Goal: Information Seeking & Learning: Stay updated

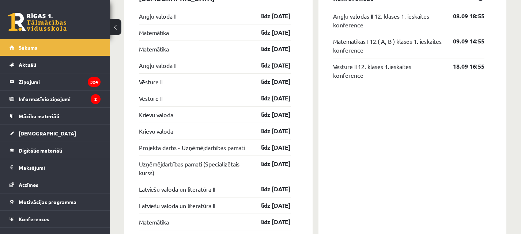
scroll to position [621, 0]
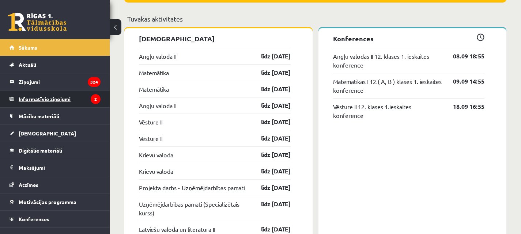
click at [35, 95] on legend "Informatīvie ziņojumi 2" at bounding box center [60, 99] width 82 height 17
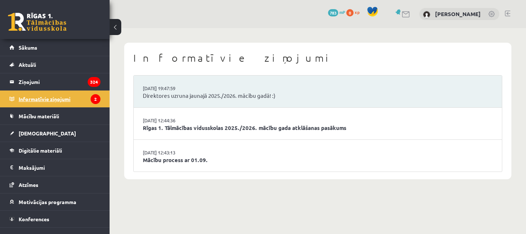
click at [57, 97] on legend "Informatīvie ziņojumi 2" at bounding box center [60, 99] width 82 height 17
click at [177, 95] on link "Direktores uzruna jaunajā 2025./2026. mācību gadā! :)" at bounding box center [318, 96] width 350 height 8
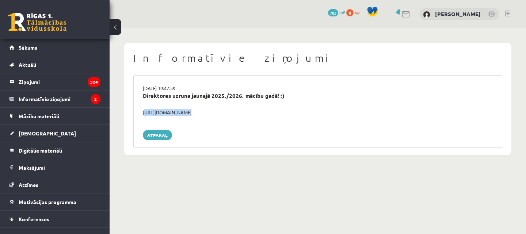
drag, startPoint x: 143, startPoint y: 110, endPoint x: 243, endPoint y: 117, distance: 100.0
click at [243, 117] on div "[DATE] 19:47:59 Direktores uzruna jaunajā 2025./2026. mācību gadā! :) [URL][DOM…" at bounding box center [317, 111] width 369 height 73
drag, startPoint x: 200, startPoint y: 107, endPoint x: 370, endPoint y: 146, distance: 174.1
click at [373, 148] on div "Informatīvie ziņojumi [DATE] 19:47:59 Direktores uzruna jaunajā 2025./2026. māc…" at bounding box center [317, 99] width 387 height 113
drag, startPoint x: 138, startPoint y: 109, endPoint x: 241, endPoint y: 119, distance: 103.2
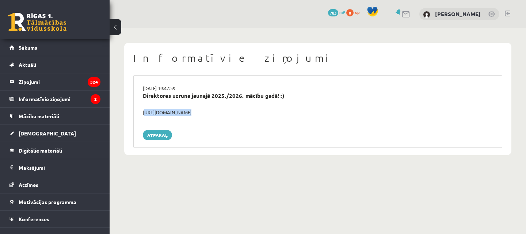
click at [241, 119] on div "[DATE] 19:47:59 Direktores uzruna jaunajā 2025./2026. mācību gadā! :) [URL][DOM…" at bounding box center [317, 111] width 369 height 73
copy div "[URL][DOMAIN_NAME]"
click at [37, 94] on legend "Informatīvie ziņojumi 2" at bounding box center [60, 99] width 82 height 17
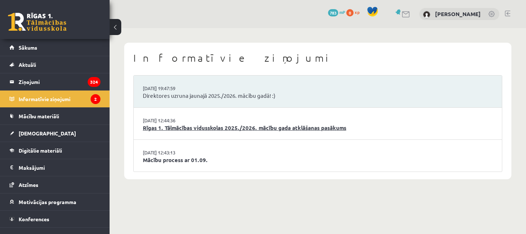
click at [201, 127] on link "Rīgas 1. Tālmācības vidusskolas 2025./2026. mācību gada atklāšanas pasākums" at bounding box center [318, 128] width 350 height 8
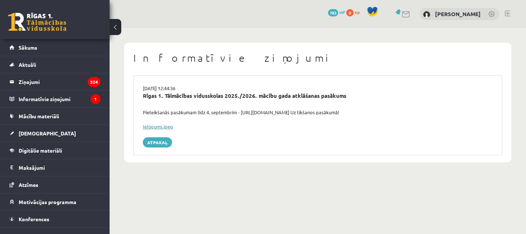
click at [154, 127] on link "Ielūgums.jpeg" at bounding box center [158, 126] width 30 height 6
